Goal: Information Seeking & Learning: Learn about a topic

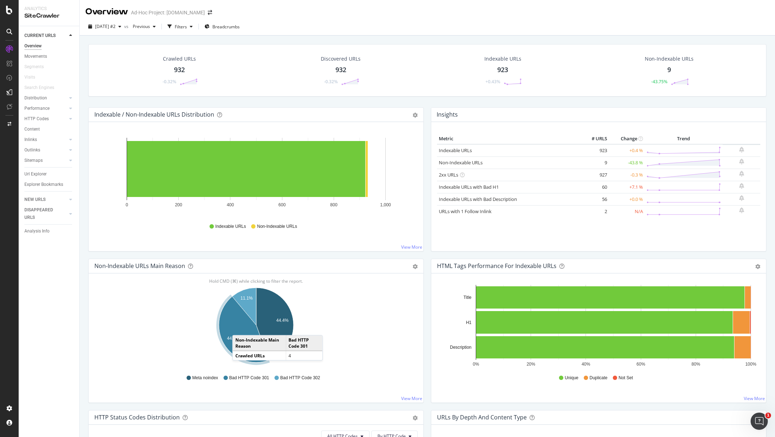
click at [239, 327] on icon "A chart." at bounding box center [244, 329] width 50 height 66
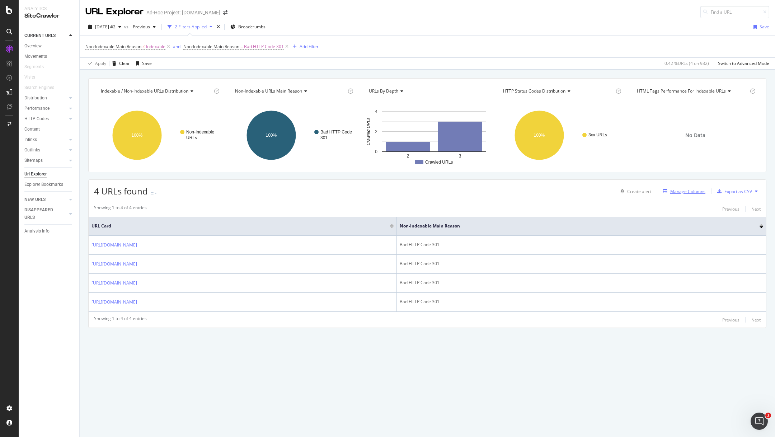
click at [681, 188] on div "Manage Columns" at bounding box center [688, 191] width 35 height 6
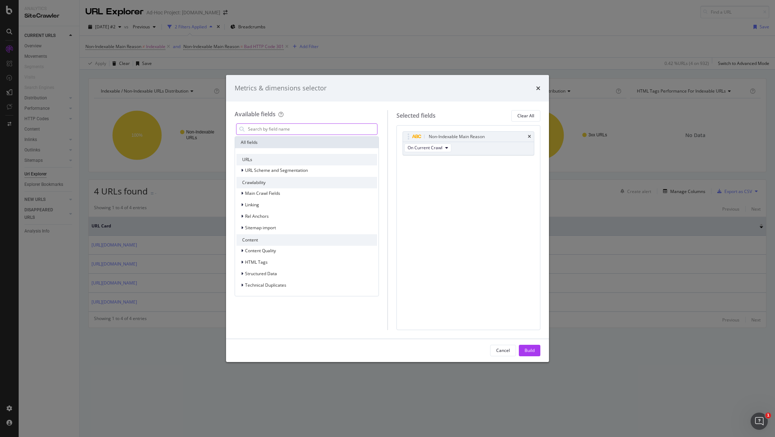
click at [328, 128] on input "modal" at bounding box center [312, 129] width 130 height 11
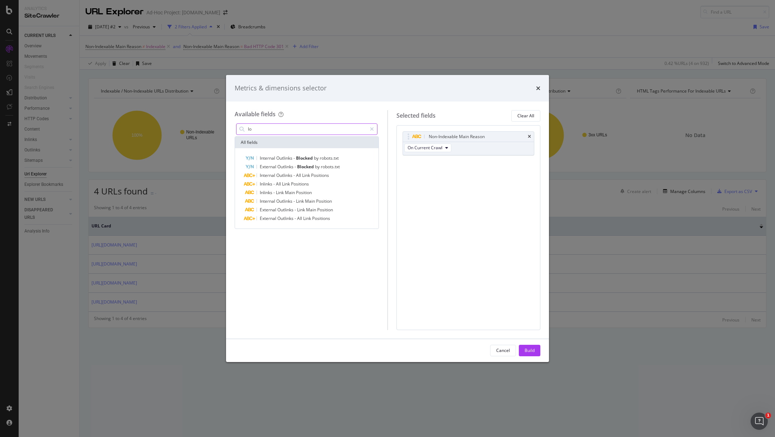
type input "l"
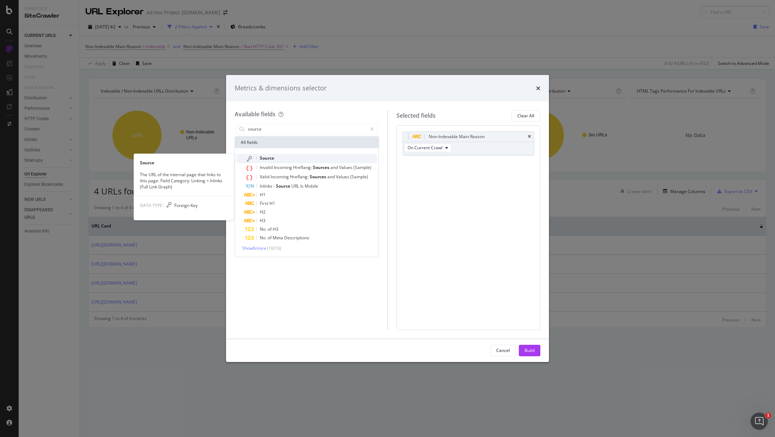
type input "source"
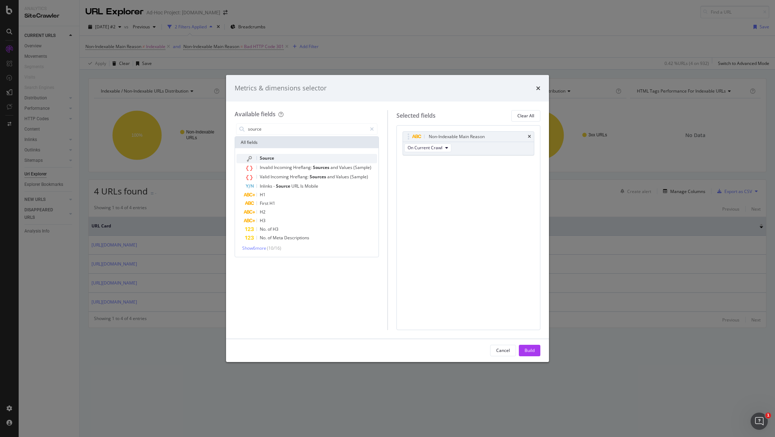
click at [309, 157] on div "Source" at bounding box center [311, 158] width 132 height 9
click at [462, 175] on div "Select a field (mandatory)" at bounding box center [466, 174] width 116 height 6
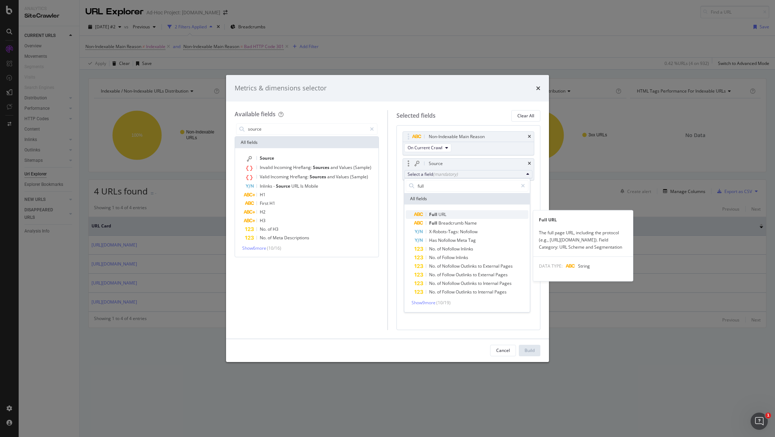
type input "full"
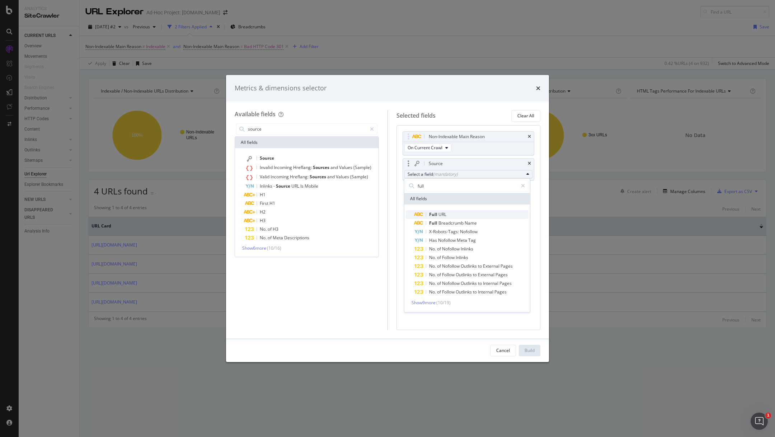
click at [455, 211] on span "Full URL" at bounding box center [472, 214] width 114 height 9
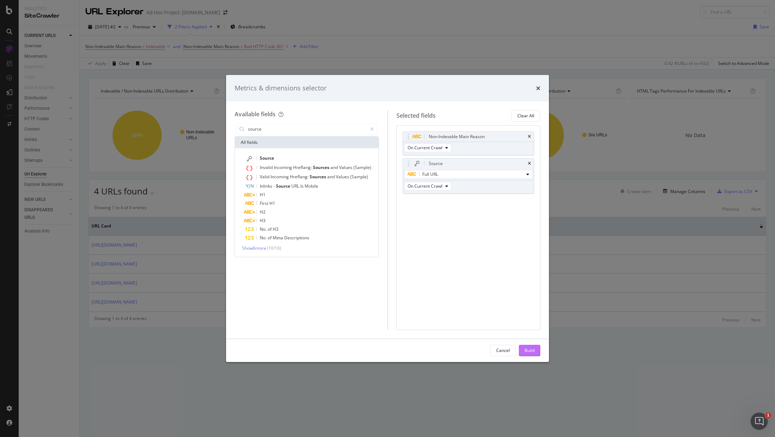
click at [529, 351] on div "Build" at bounding box center [530, 350] width 10 height 6
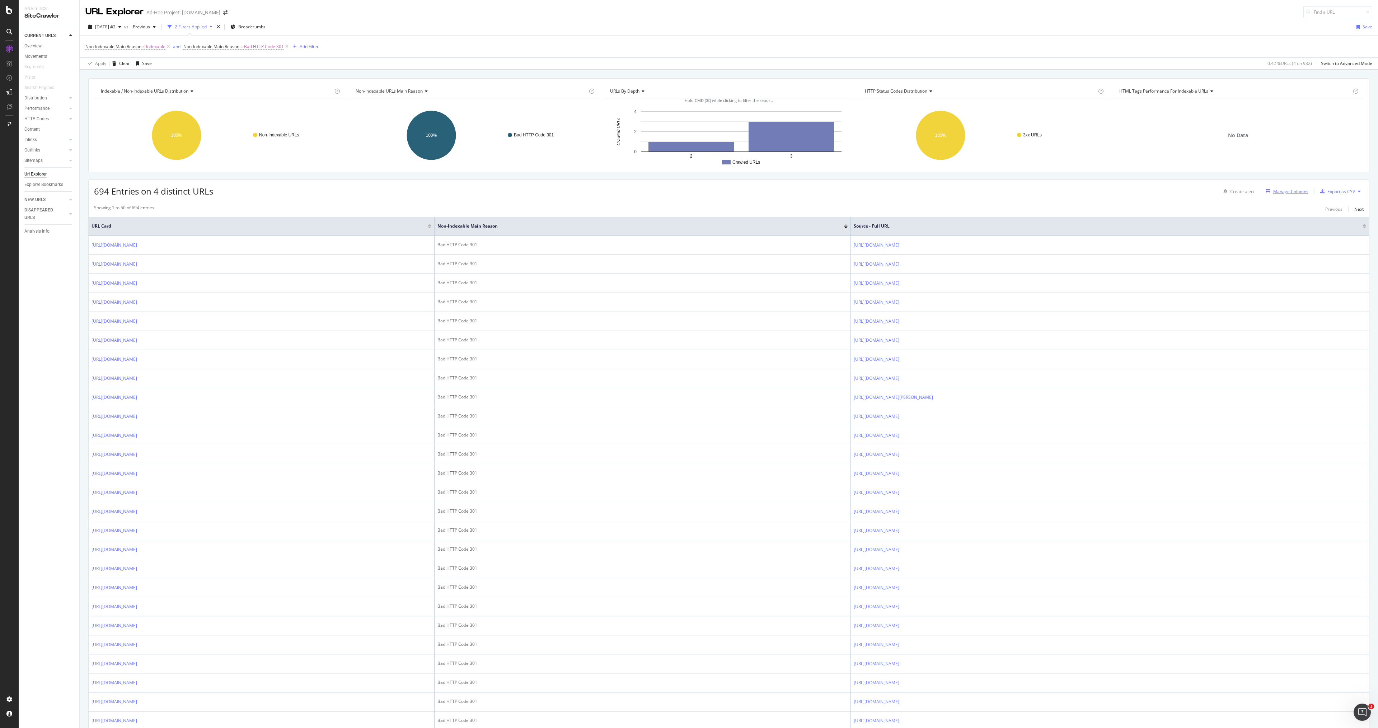
click at [775, 195] on div "Manage Columns" at bounding box center [1286, 191] width 45 height 8
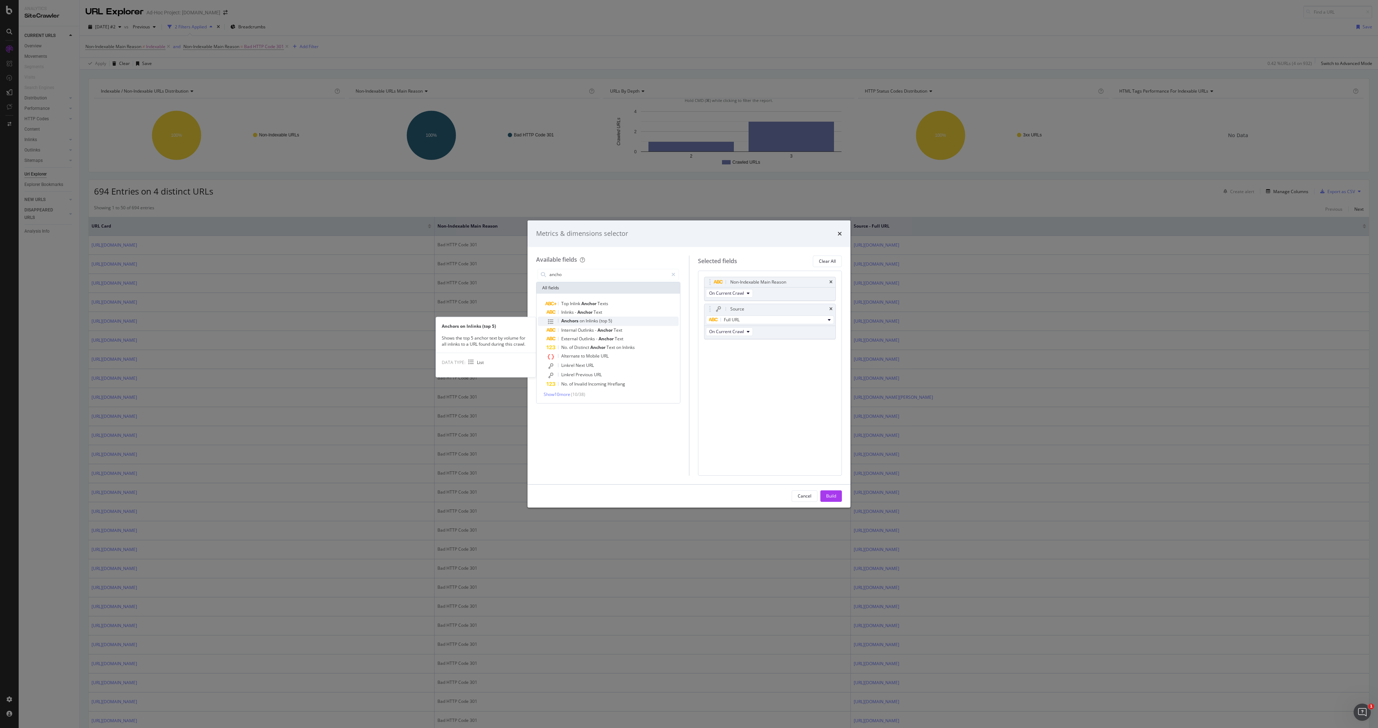
type input "ancho"
click at [624, 319] on div "Anchors on Inlinks (top 5)" at bounding box center [613, 321] width 132 height 9
click at [623, 314] on div "Inlinks - Anchor Text" at bounding box center [613, 312] width 132 height 9
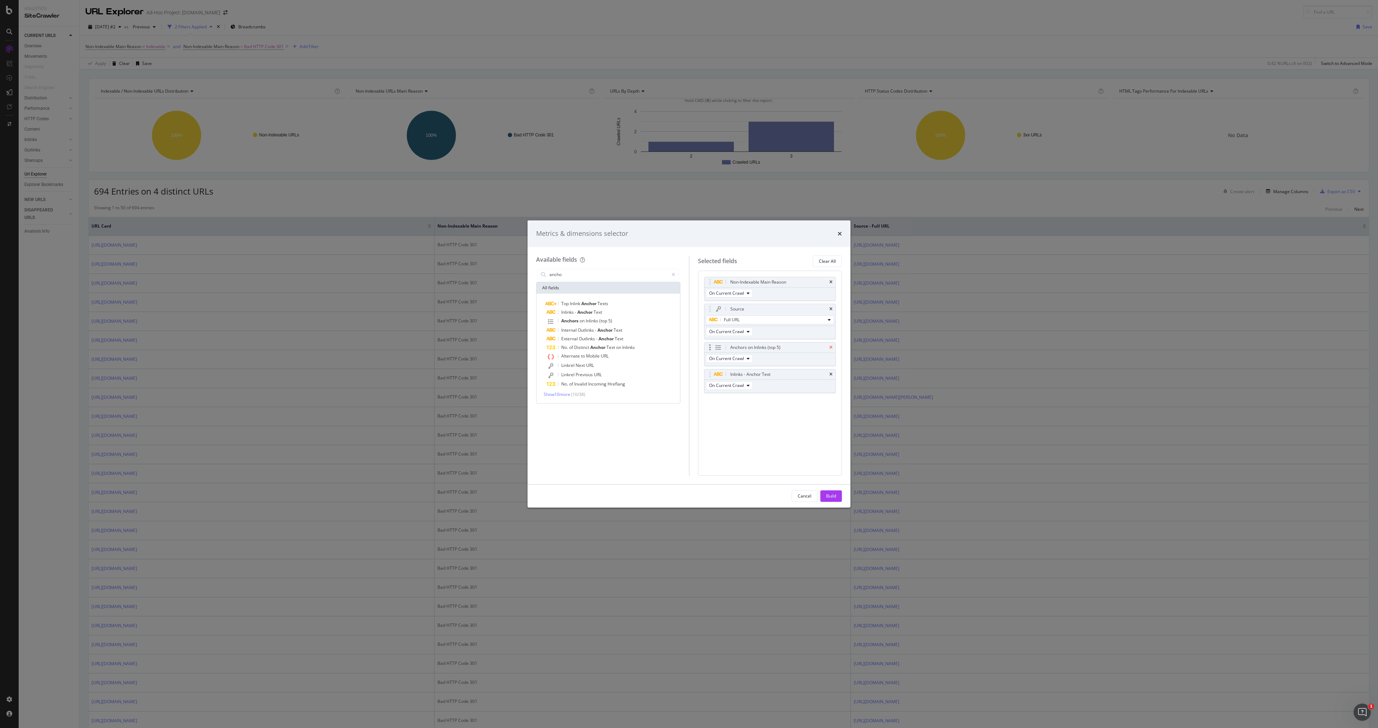
click at [775, 346] on icon "times" at bounding box center [831, 347] width 3 height 4
click at [775, 437] on div "Build" at bounding box center [831, 496] width 10 height 11
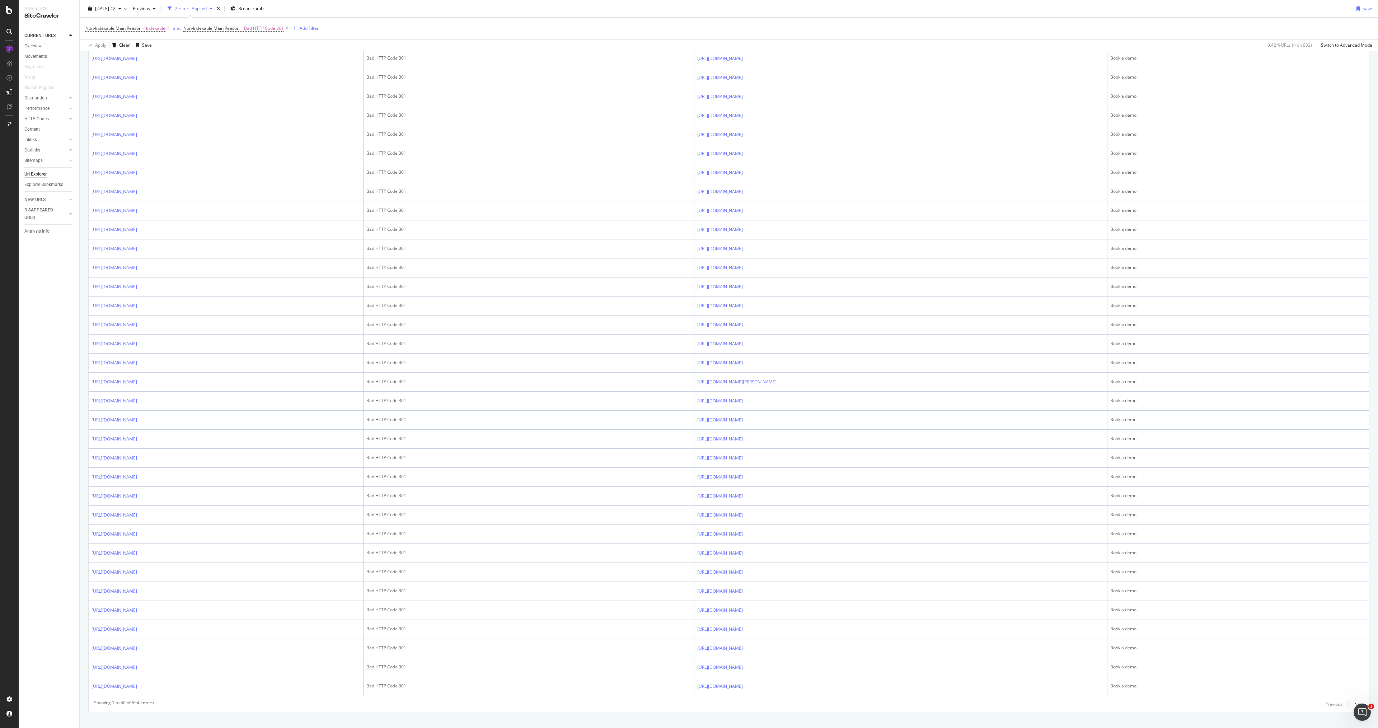
scroll to position [510, 0]
click at [775, 437] on div "Next" at bounding box center [1359, 695] width 9 height 6
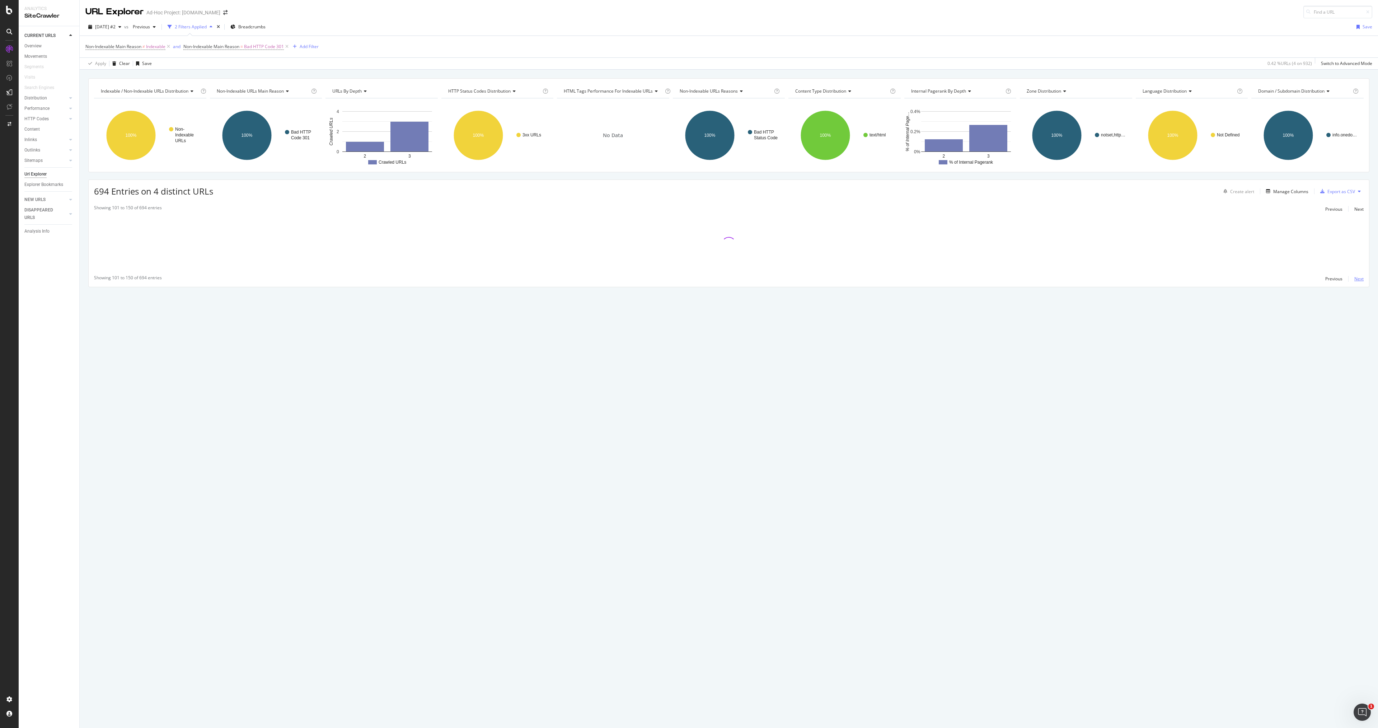
scroll to position [0, 0]
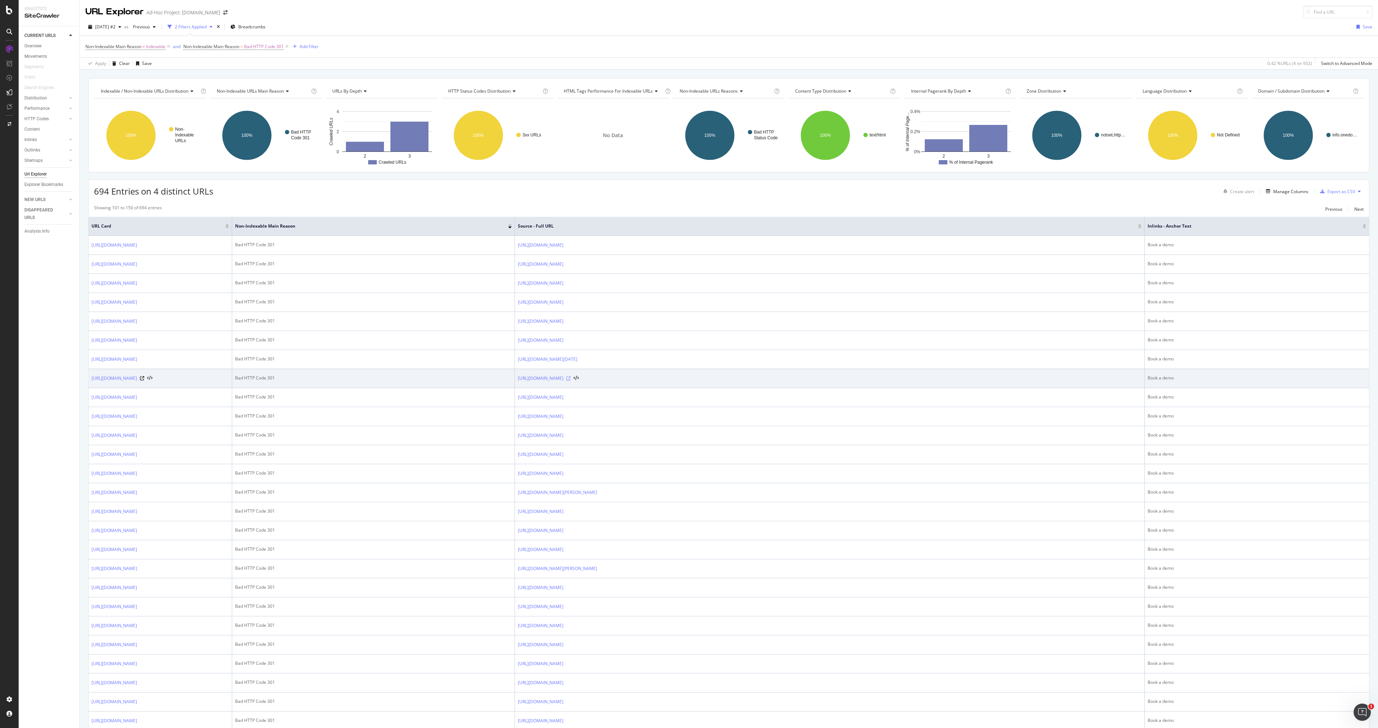
click at [571, 380] on icon at bounding box center [568, 378] width 4 height 4
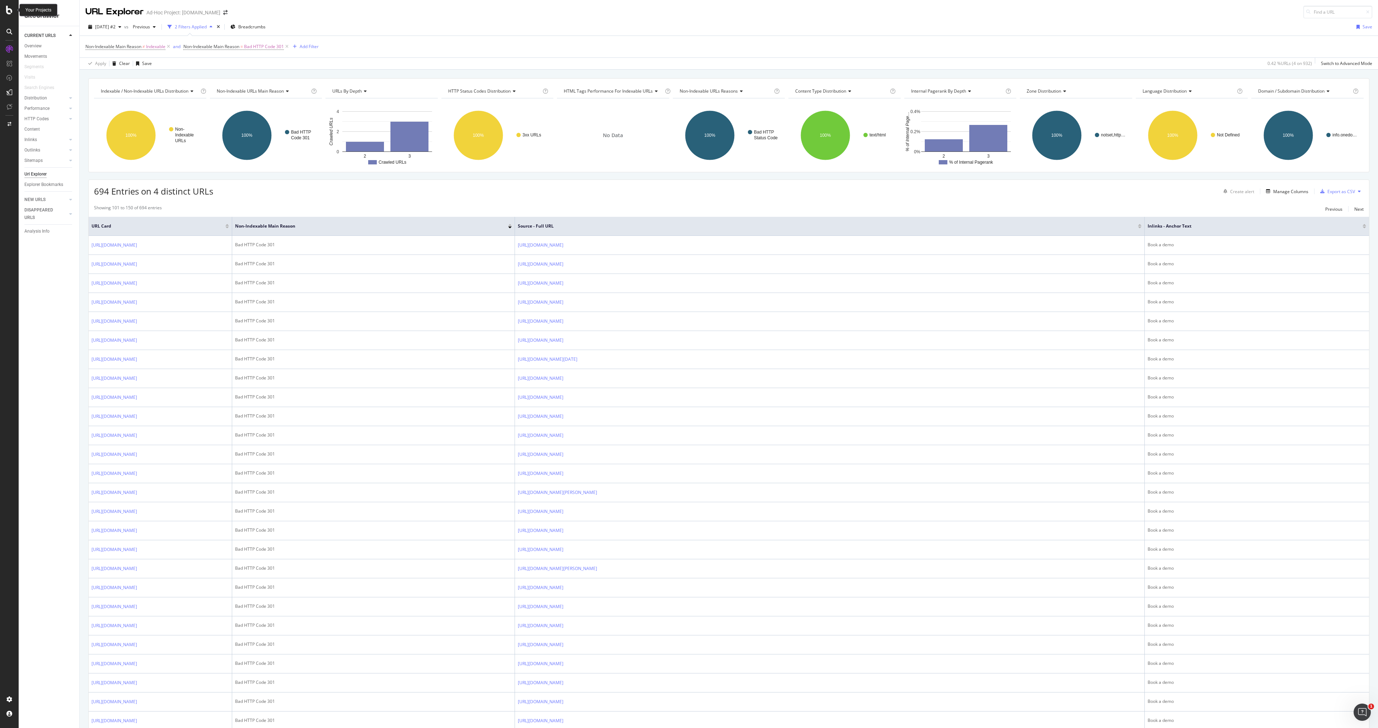
click at [10, 11] on icon at bounding box center [9, 10] width 6 height 9
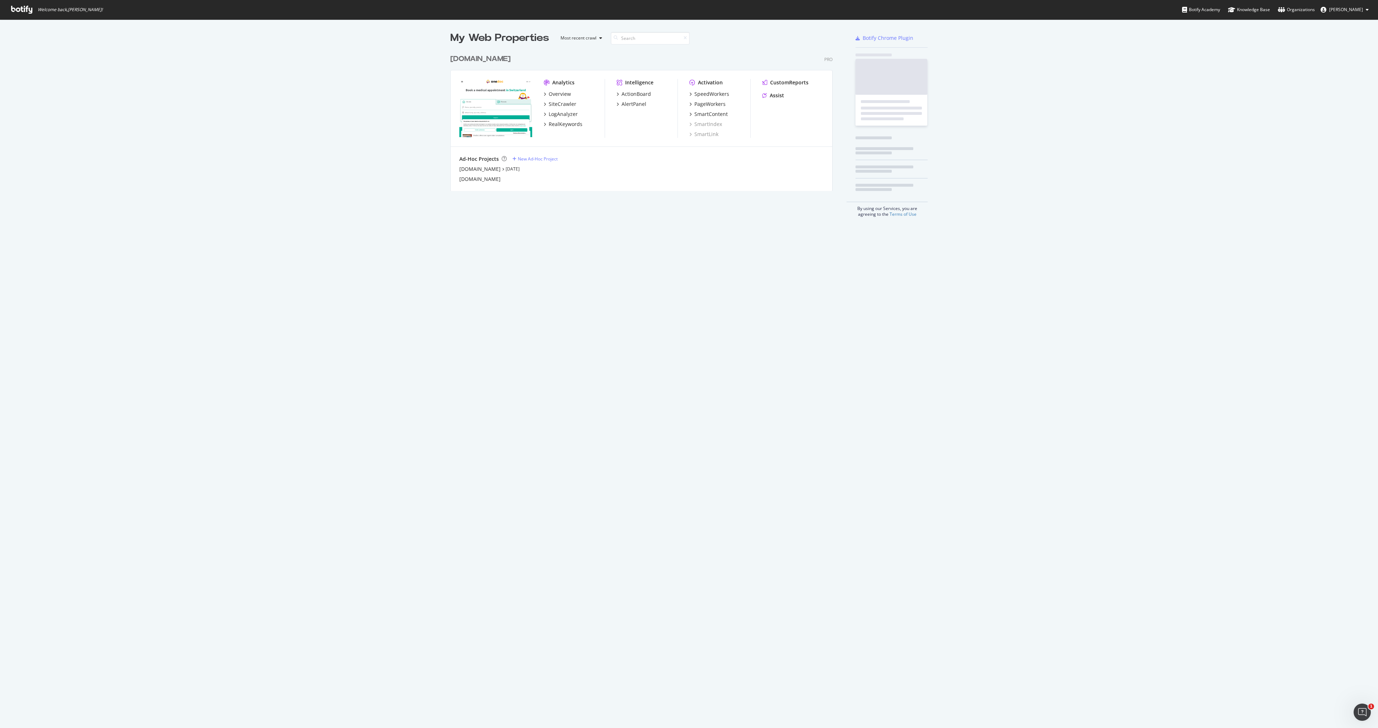
scroll to position [728, 1378]
click at [494, 172] on div "[DOMAIN_NAME]" at bounding box center [479, 168] width 41 height 7
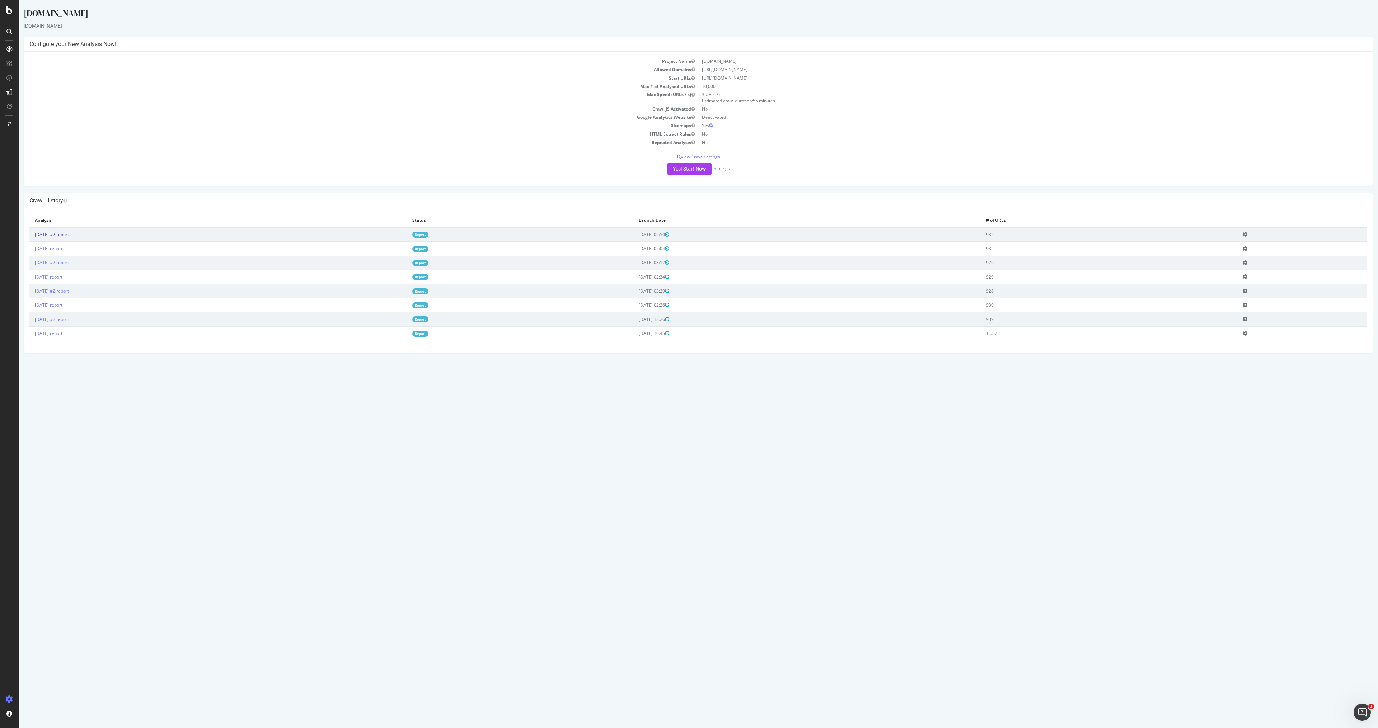
click at [69, 233] on link "[DATE] #2 report" at bounding box center [52, 235] width 34 height 6
